Goal: Book appointment/travel/reservation

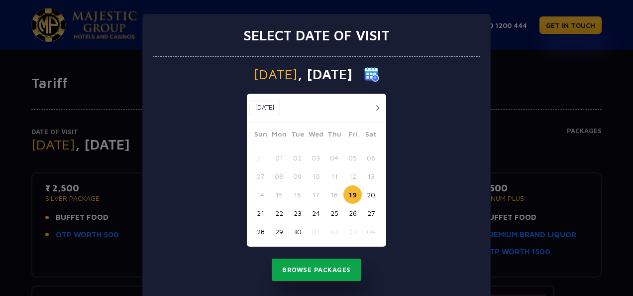
click at [321, 271] on button "Browse Packages" at bounding box center [317, 269] width 90 height 23
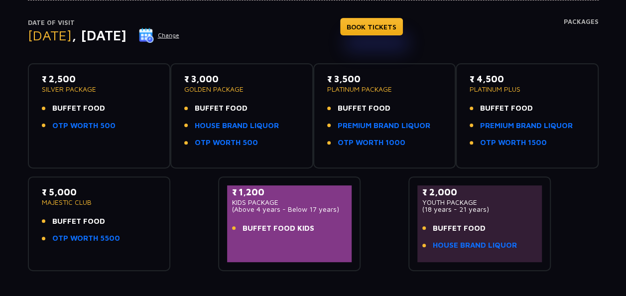
scroll to position [109, 0]
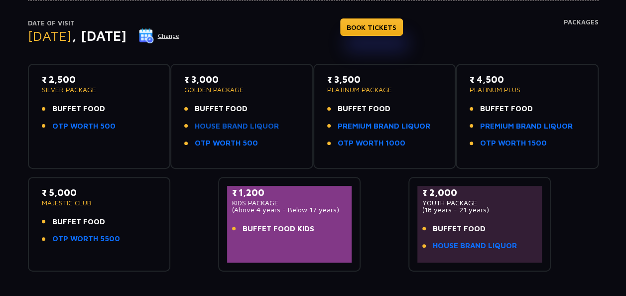
click at [228, 126] on link "HOUSE BRAND LIQUOR" at bounding box center [237, 125] width 84 height 11
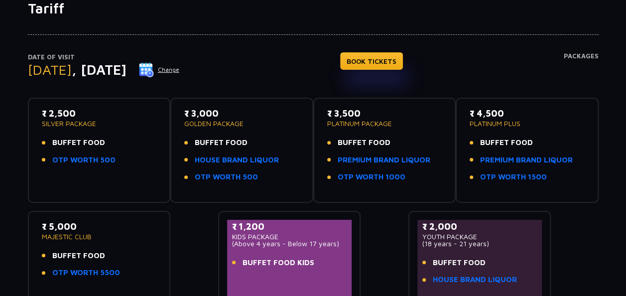
scroll to position [64, 0]
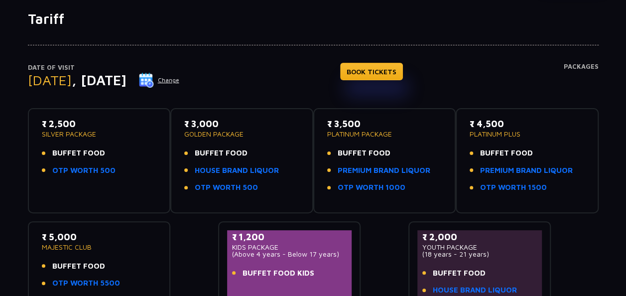
click at [180, 80] on button "Change" at bounding box center [158, 80] width 41 height 16
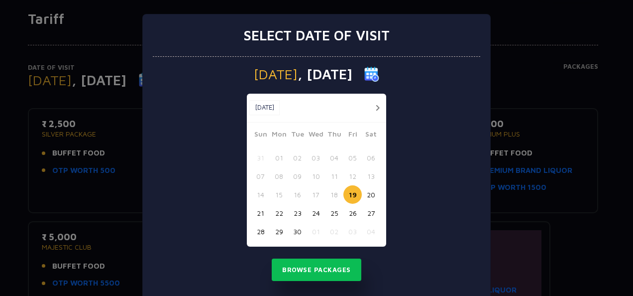
click at [354, 213] on button "26" at bounding box center [353, 213] width 18 height 18
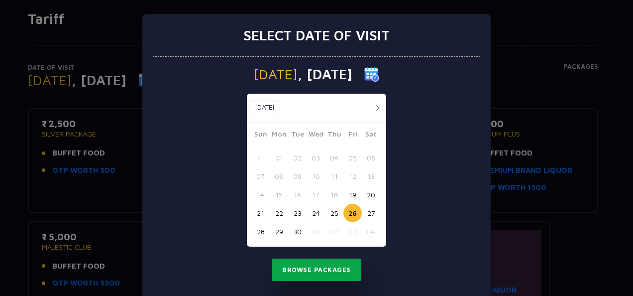
click at [318, 269] on button "Browse Packages" at bounding box center [317, 269] width 90 height 23
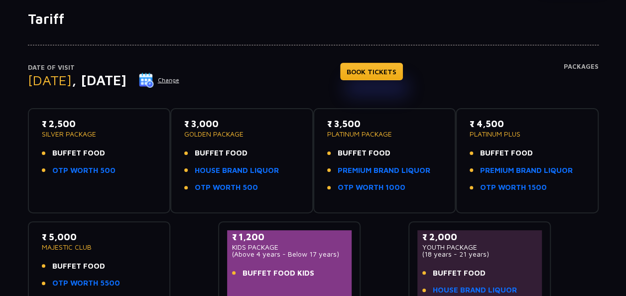
click at [180, 78] on button "Change" at bounding box center [158, 80] width 41 height 16
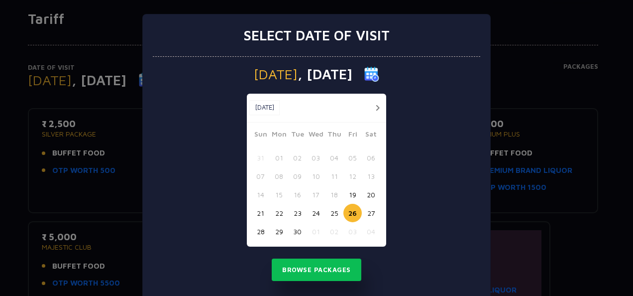
click at [296, 227] on button "30" at bounding box center [297, 231] width 18 height 18
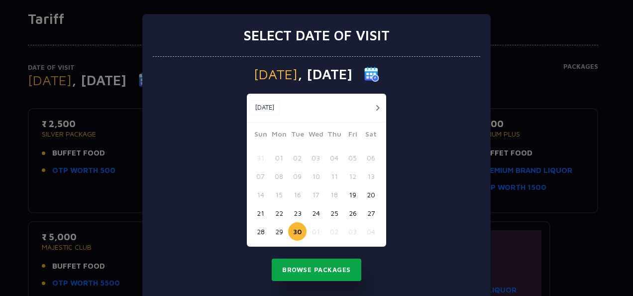
click at [317, 267] on button "Browse Packages" at bounding box center [317, 269] width 90 height 23
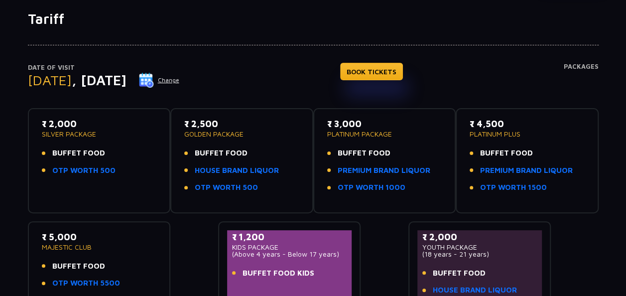
click at [180, 81] on button "Change" at bounding box center [158, 80] width 41 height 16
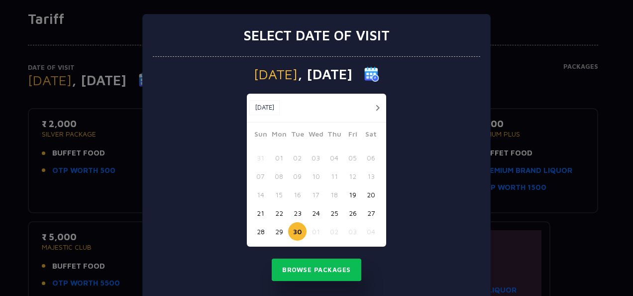
click at [314, 231] on button "01" at bounding box center [316, 231] width 18 height 18
click at [331, 228] on button "02" at bounding box center [334, 231] width 18 height 18
click at [347, 226] on button "03" at bounding box center [353, 231] width 18 height 18
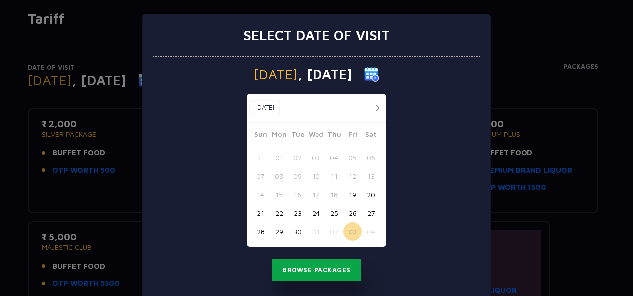
click at [316, 269] on button "Browse Packages" at bounding box center [317, 269] width 90 height 23
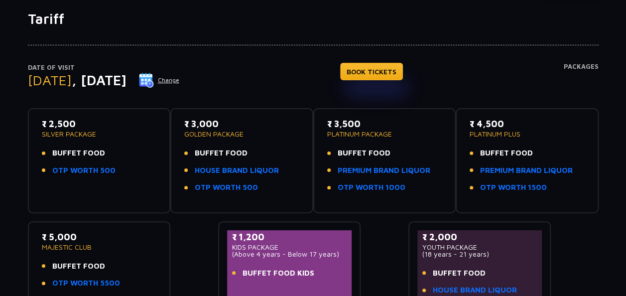
click at [180, 82] on button "Change" at bounding box center [158, 80] width 41 height 16
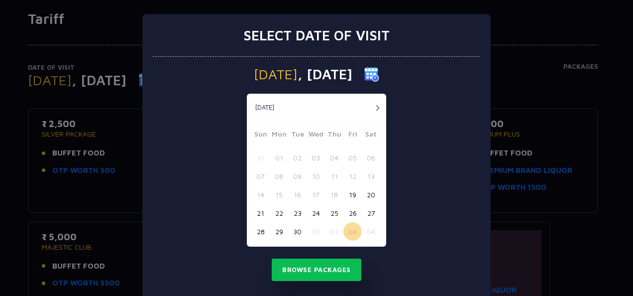
click at [331, 232] on button "02" at bounding box center [334, 231] width 18 height 18
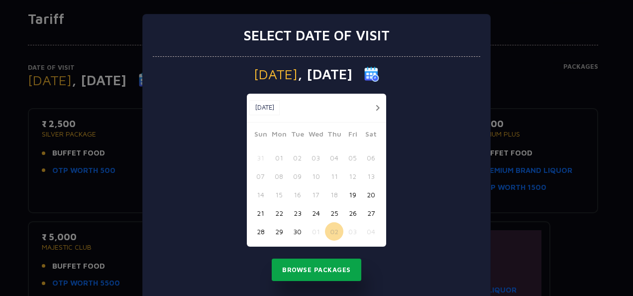
click at [335, 268] on button "Browse Packages" at bounding box center [317, 269] width 90 height 23
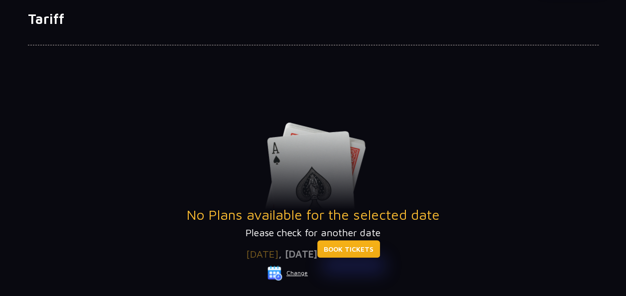
click at [372, 252] on link "BOOK TICKETS" at bounding box center [348, 248] width 63 height 17
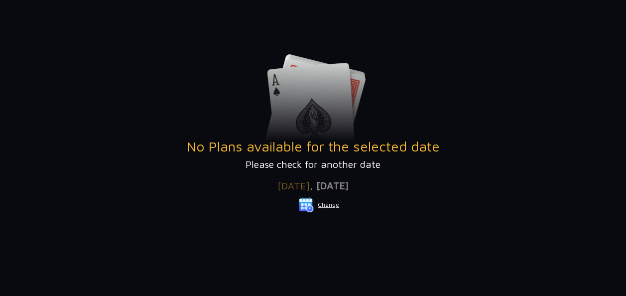
scroll to position [136, 0]
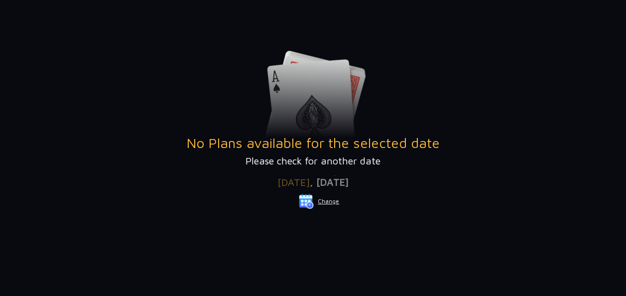
click at [334, 199] on button "Change" at bounding box center [318, 201] width 41 height 16
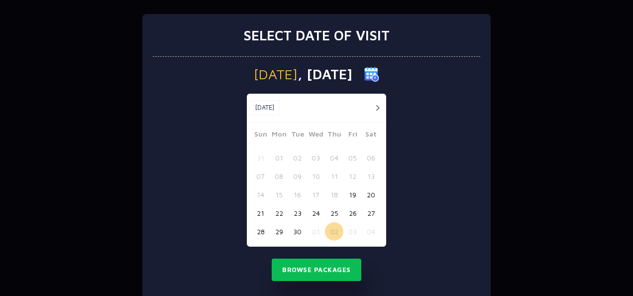
click at [309, 228] on button "01" at bounding box center [316, 231] width 18 height 18
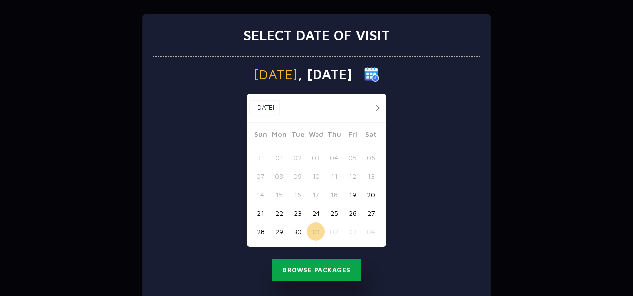
click at [317, 273] on button "Browse Packages" at bounding box center [317, 269] width 90 height 23
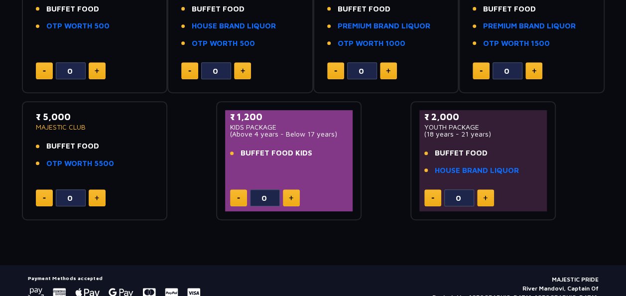
scroll to position [210, 0]
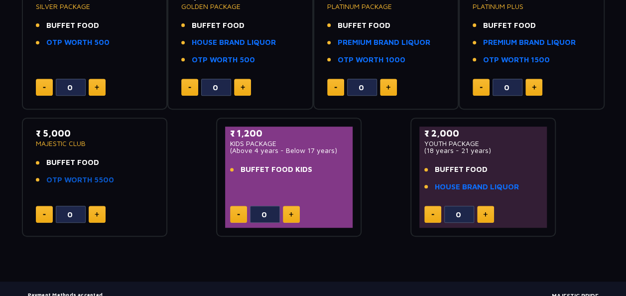
click at [72, 180] on link "OTP WORTH 5500" at bounding box center [80, 179] width 68 height 11
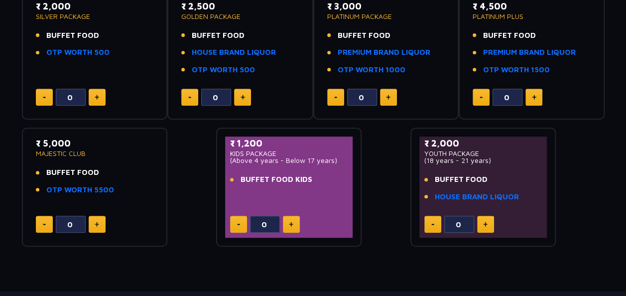
scroll to position [200, 0]
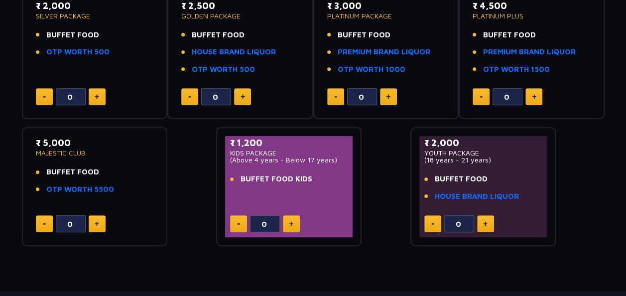
click at [98, 226] on button at bounding box center [97, 223] width 17 height 17
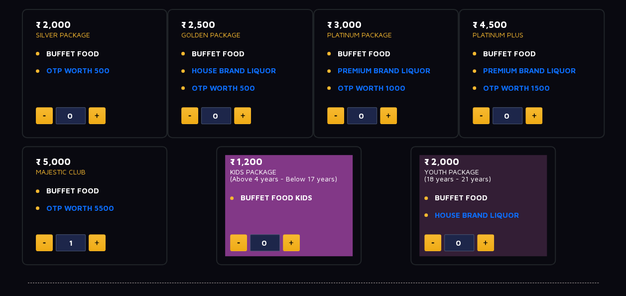
scroll to position [179, 0]
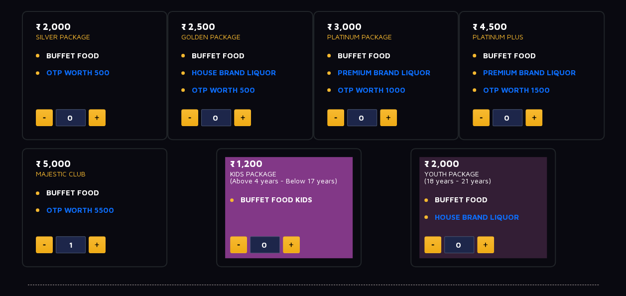
click at [44, 244] on img at bounding box center [44, 244] width 3 height 1
type input "0"
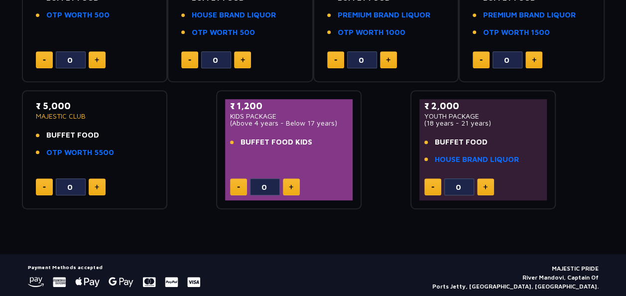
scroll to position [270, 0]
